Goal: Task Accomplishment & Management: Use online tool/utility

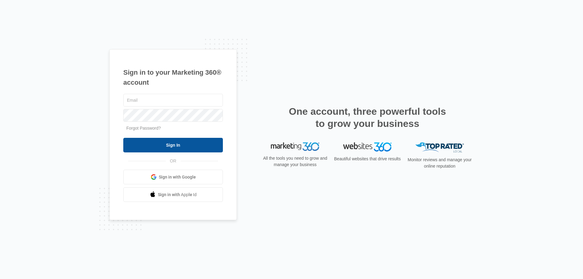
type input "[EMAIL_ADDRESS][DOMAIN_NAME]"
click at [170, 146] on input "Sign In" at bounding box center [173, 145] width 100 height 15
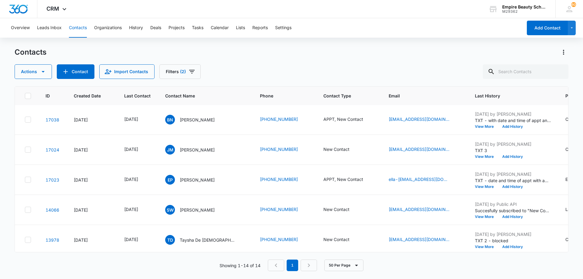
scroll to position [121, 0]
click at [475, 187] on button "View More" at bounding box center [486, 186] width 23 height 4
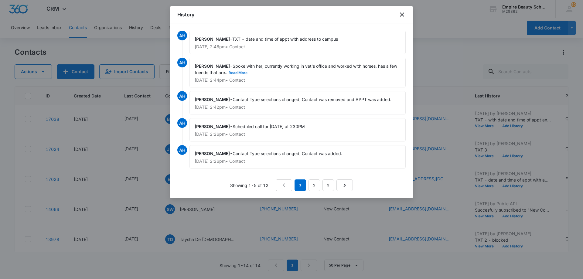
click at [236, 73] on button "Read More" at bounding box center [237, 73] width 19 height 4
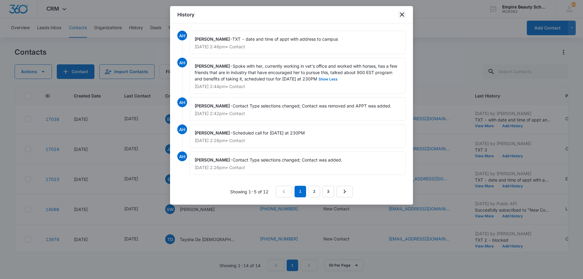
click at [400, 16] on icon "close" at bounding box center [401, 14] width 7 height 7
